Goal: Task Accomplishment & Management: Manage account settings

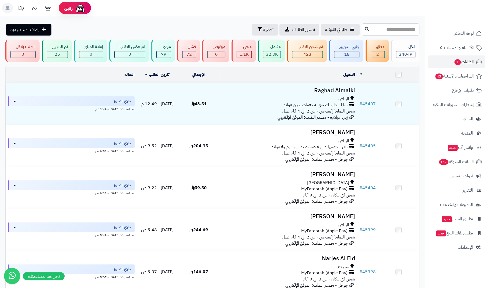
click at [180, 30] on div "طلباتي المُوكلة تصدير الطلبات تصفية إضافة طلب جديد" at bounding box center [182, 30] width 355 height 12
click at [470, 64] on span "الطلبات 1" at bounding box center [464, 62] width 20 height 8
click at [370, 102] on link "# 45407" at bounding box center [367, 104] width 16 height 6
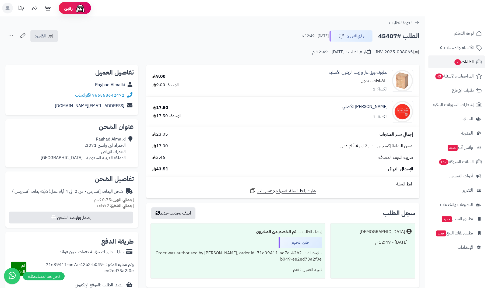
click at [457, 59] on span "2" at bounding box center [458, 62] width 6 height 6
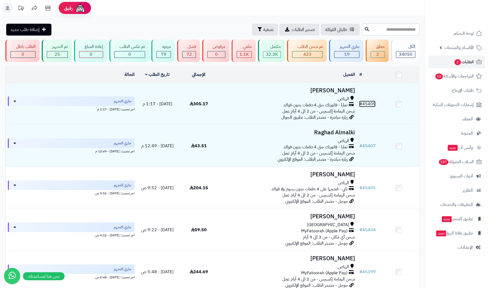
click at [371, 104] on link "# 45409" at bounding box center [367, 104] width 16 height 6
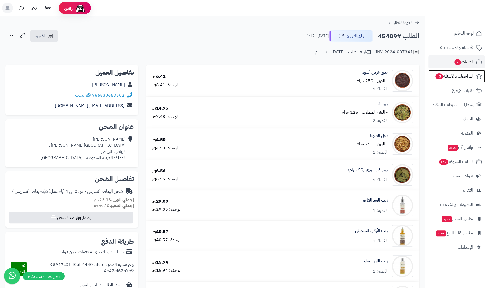
click at [456, 75] on span "المراجعات والأسئلة 43" at bounding box center [454, 76] width 39 height 8
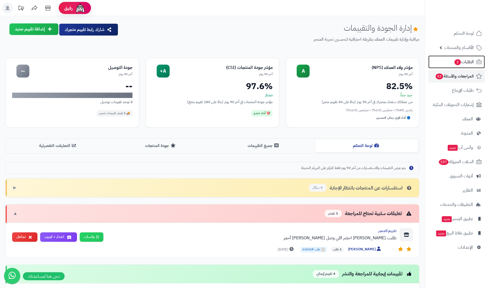
click at [456, 62] on span "2" at bounding box center [458, 62] width 6 height 6
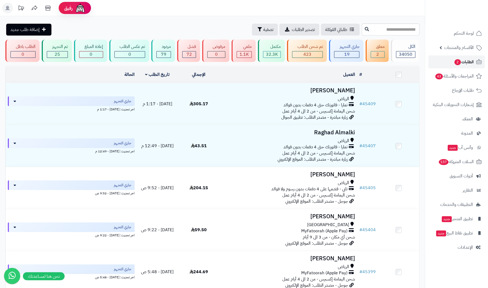
click at [470, 58] on span "الطلبات 2" at bounding box center [464, 62] width 20 height 8
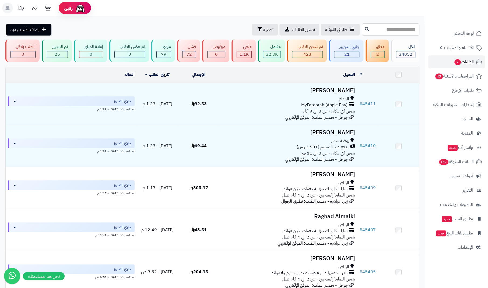
click at [457, 61] on span "2" at bounding box center [458, 62] width 6 height 6
